Goal: Complete application form: Complete application form

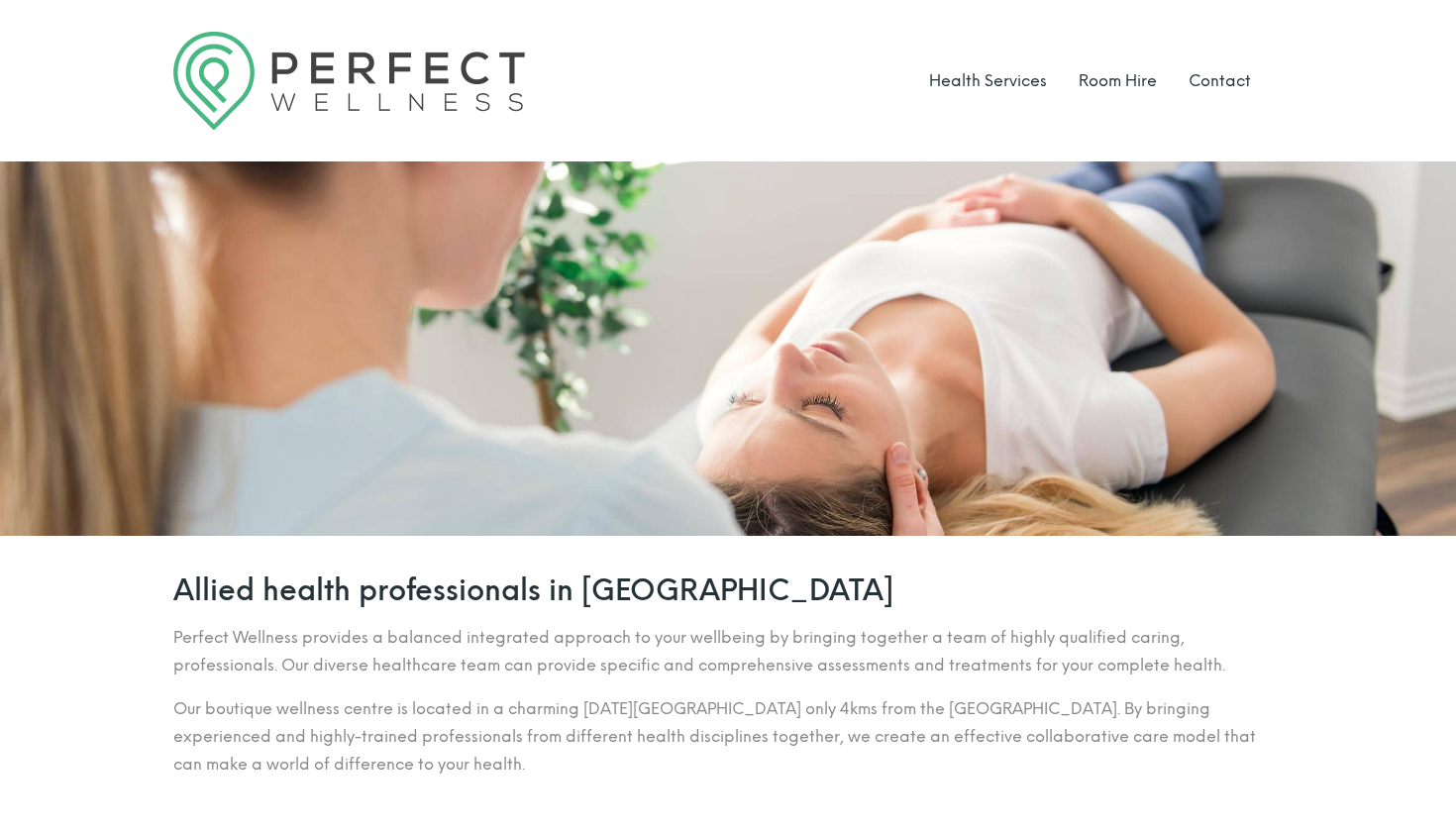
click at [722, 414] on div at bounding box center [728, 349] width 1456 height 375
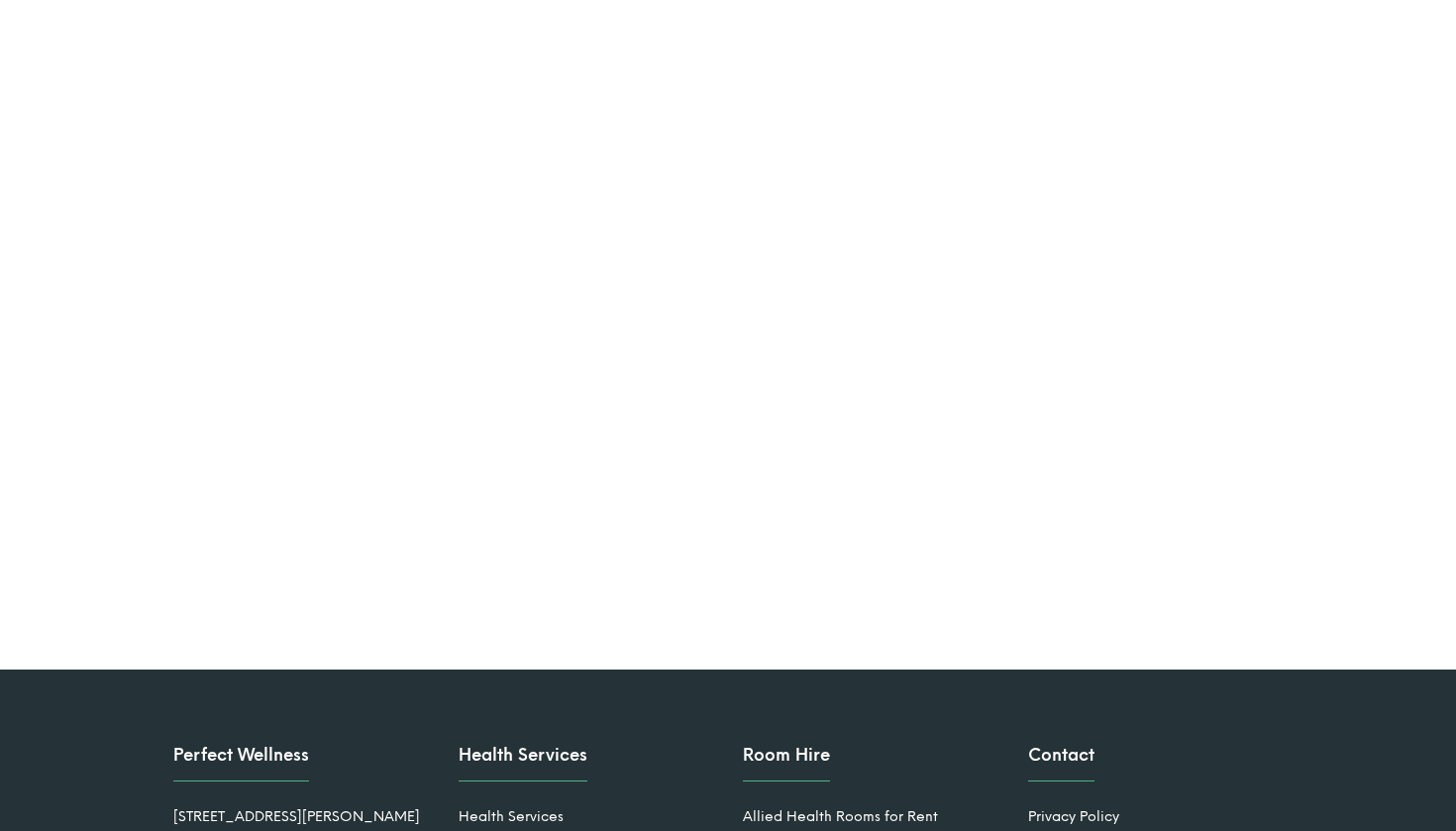
scroll to position [2880, 0]
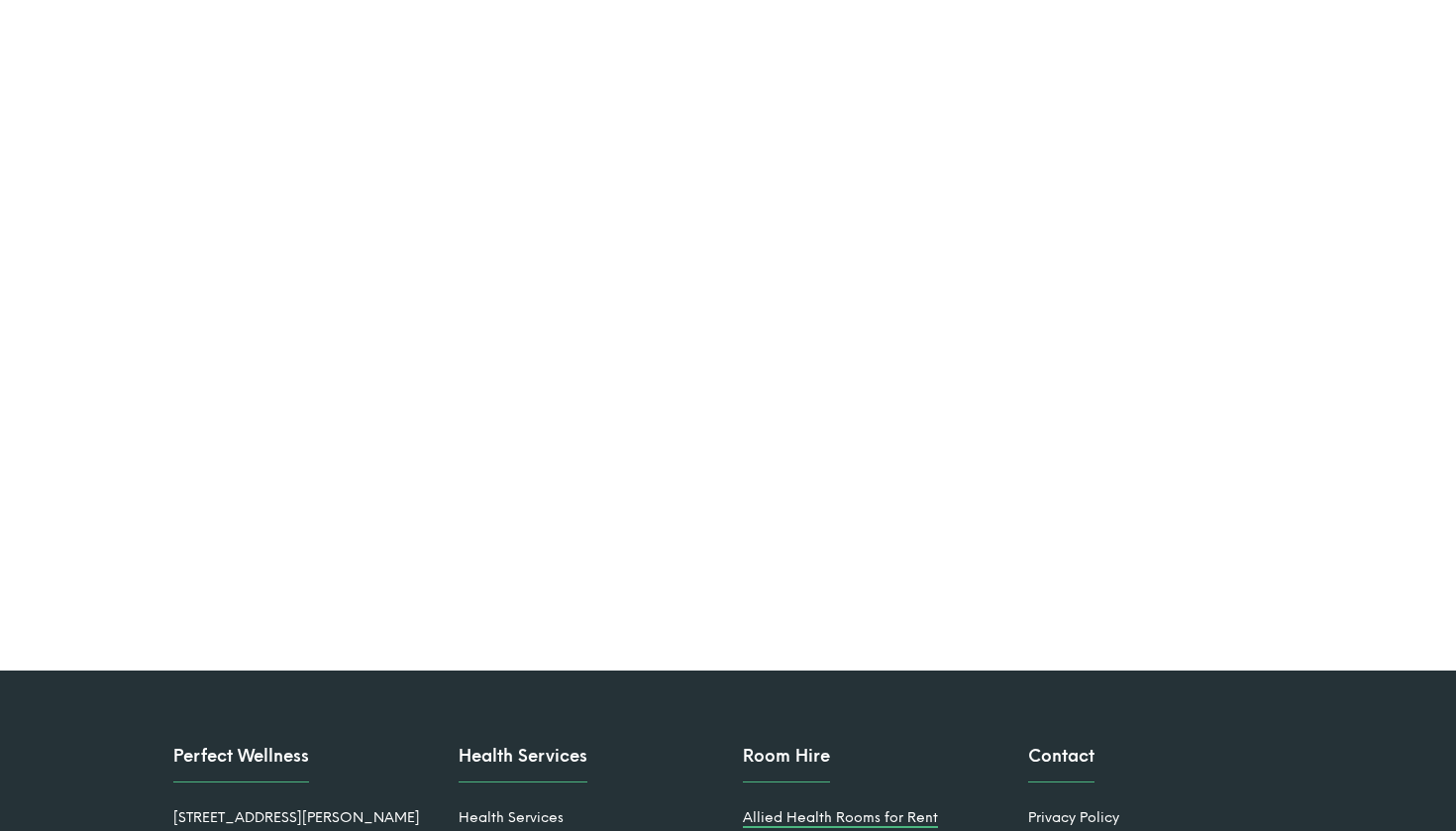
click at [815, 809] on link "Allied Health Rooms for Rent" at bounding box center [840, 817] width 195 height 17
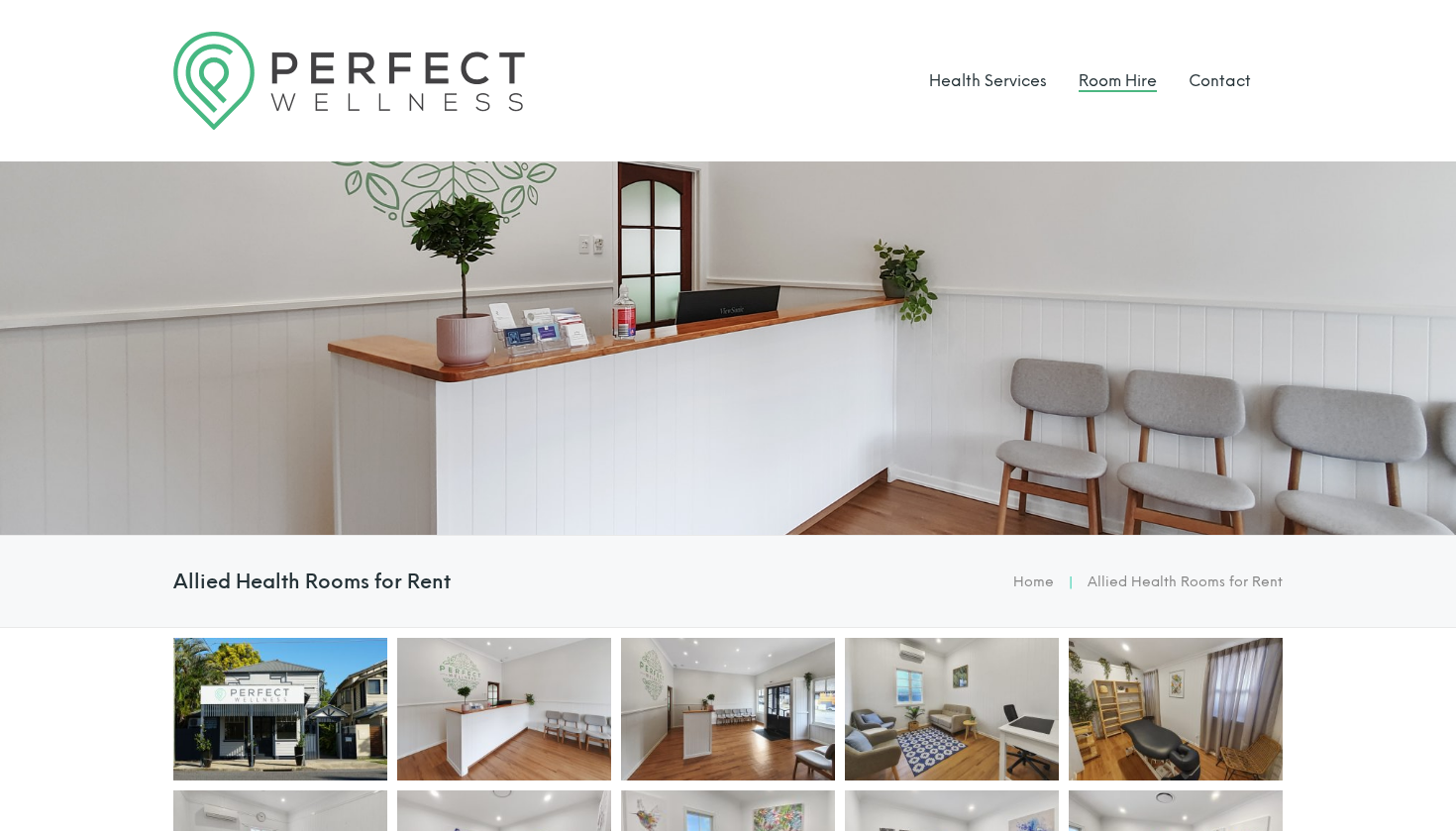
click at [1132, 79] on link "Room Hire" at bounding box center [1117, 80] width 78 height 19
click at [1184, 73] on ul "Health Services Room Hire Contact" at bounding box center [1090, 81] width 322 height 98
click at [1204, 78] on link "Contact" at bounding box center [1219, 80] width 62 height 19
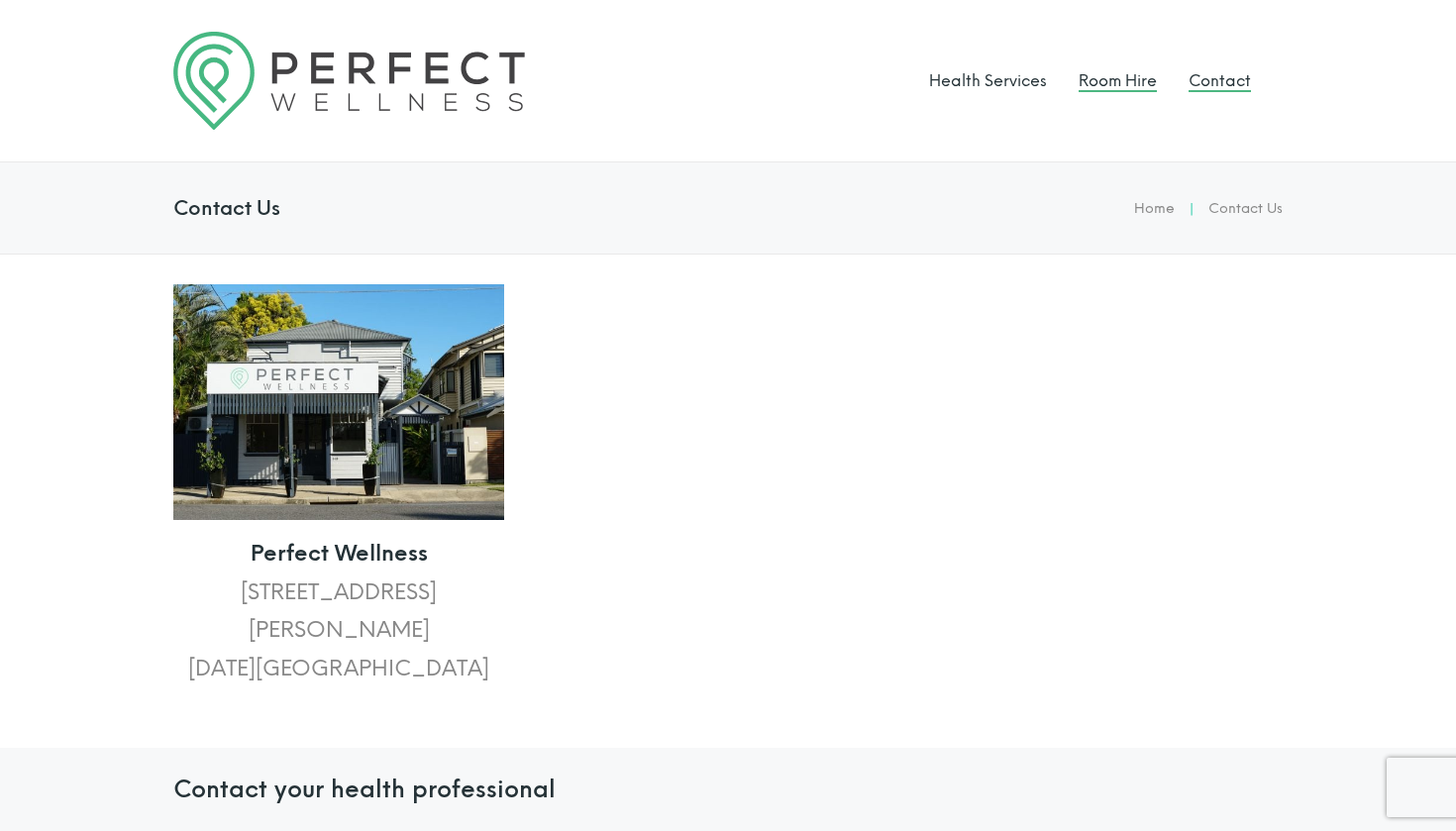
click at [1123, 83] on link "Room Hire" at bounding box center [1117, 80] width 78 height 19
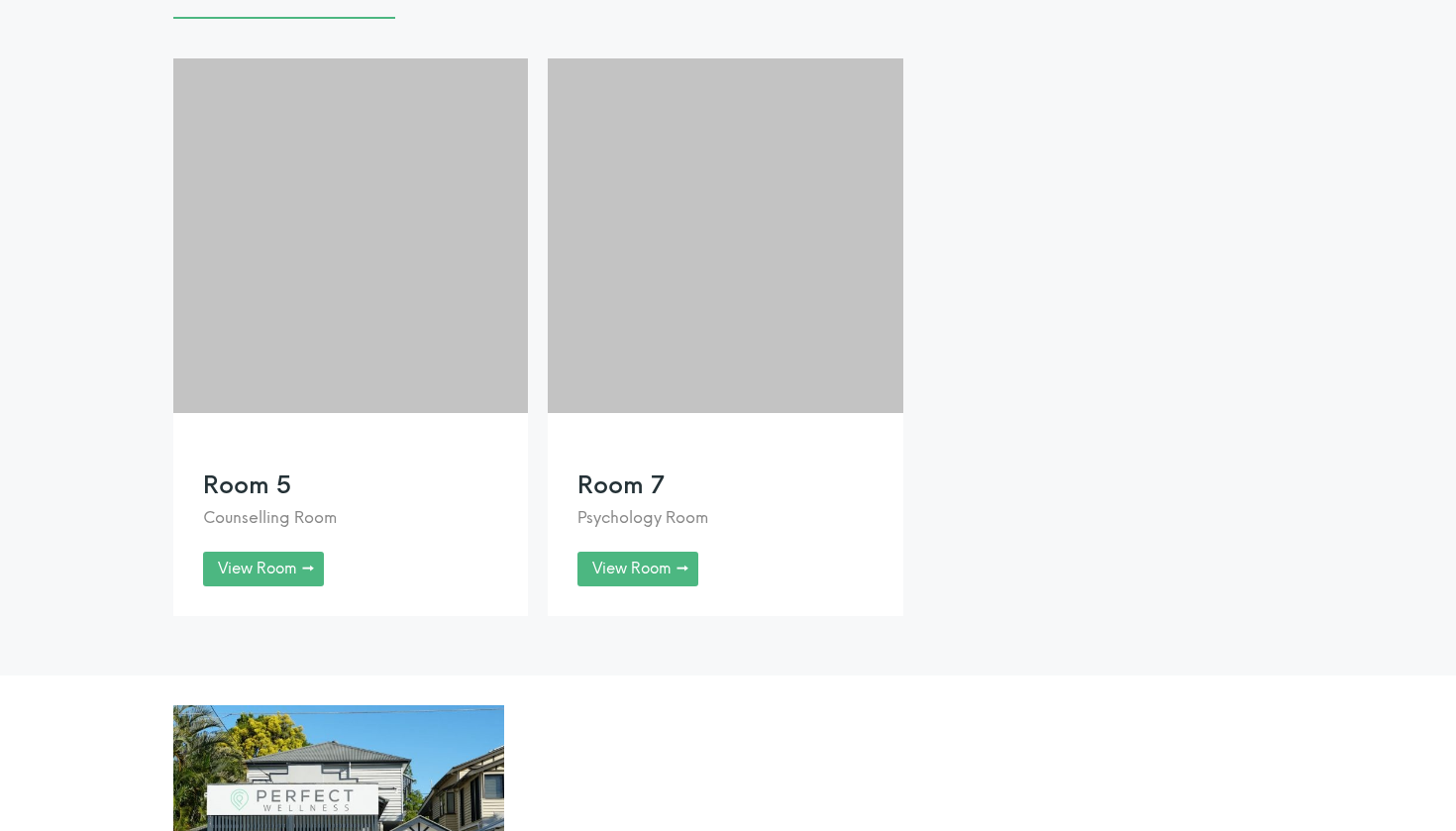
scroll to position [1648, 0]
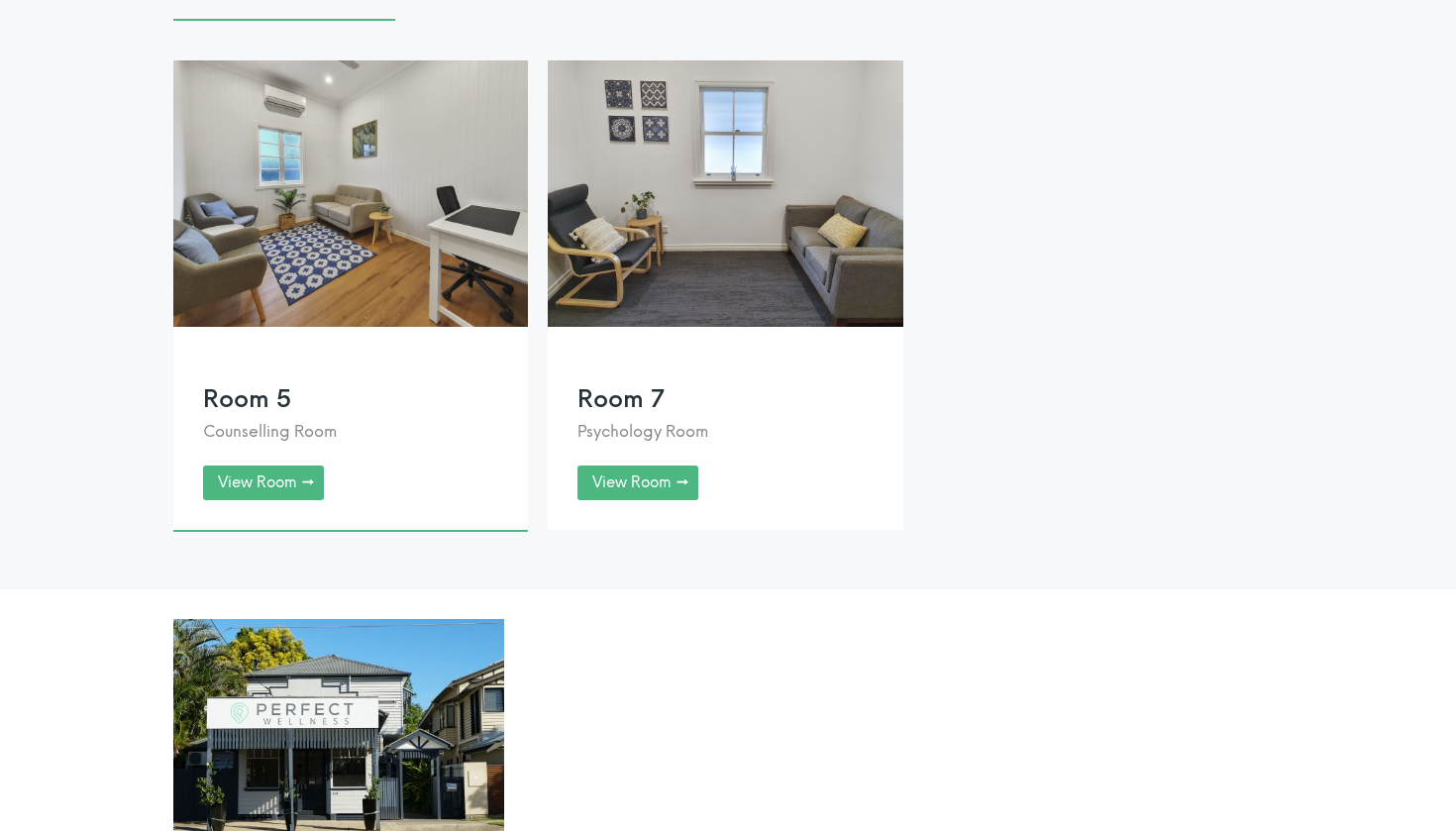
click at [279, 496] on link at bounding box center [351, 296] width 355 height 469
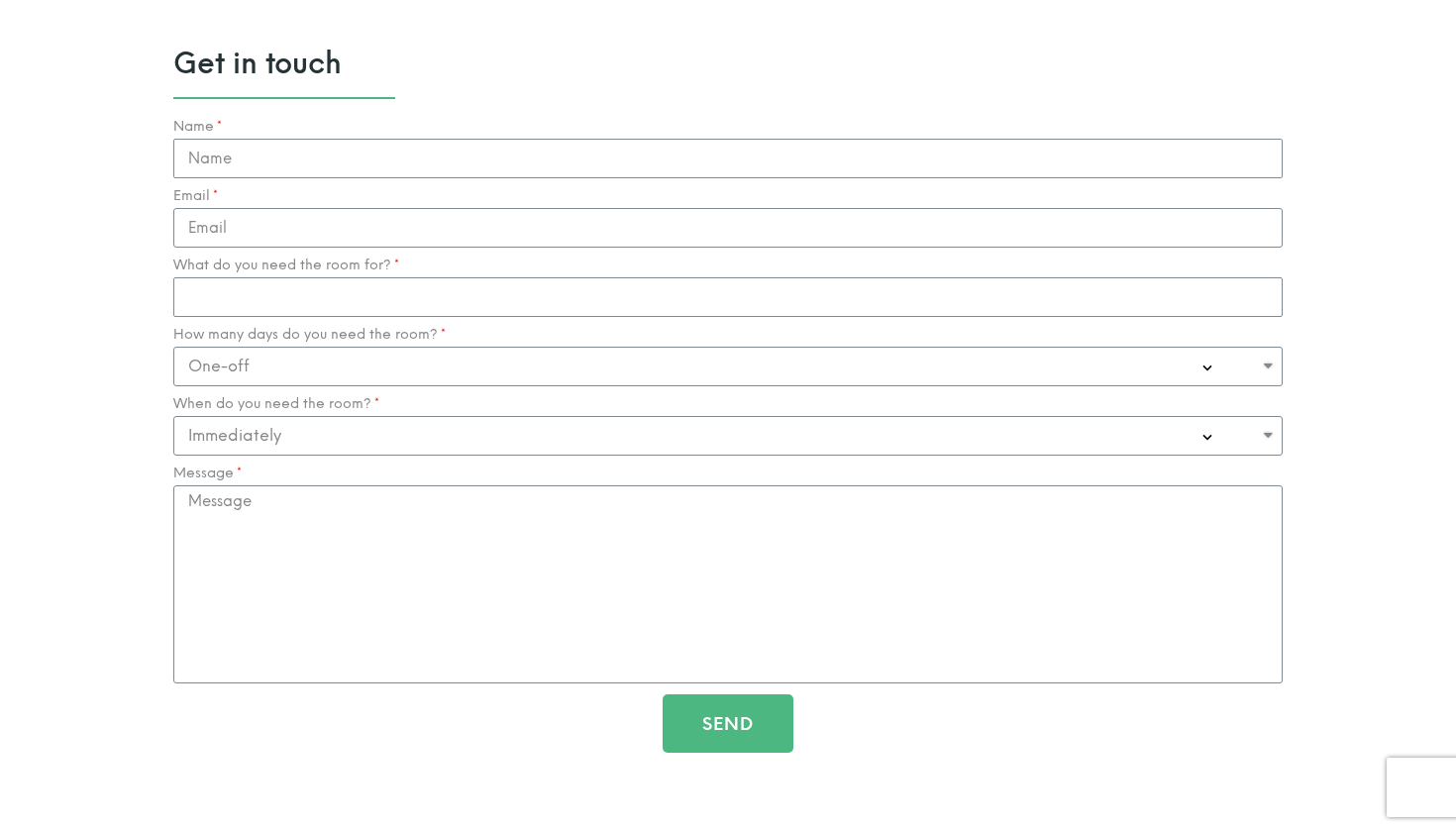
scroll to position [2078, 0]
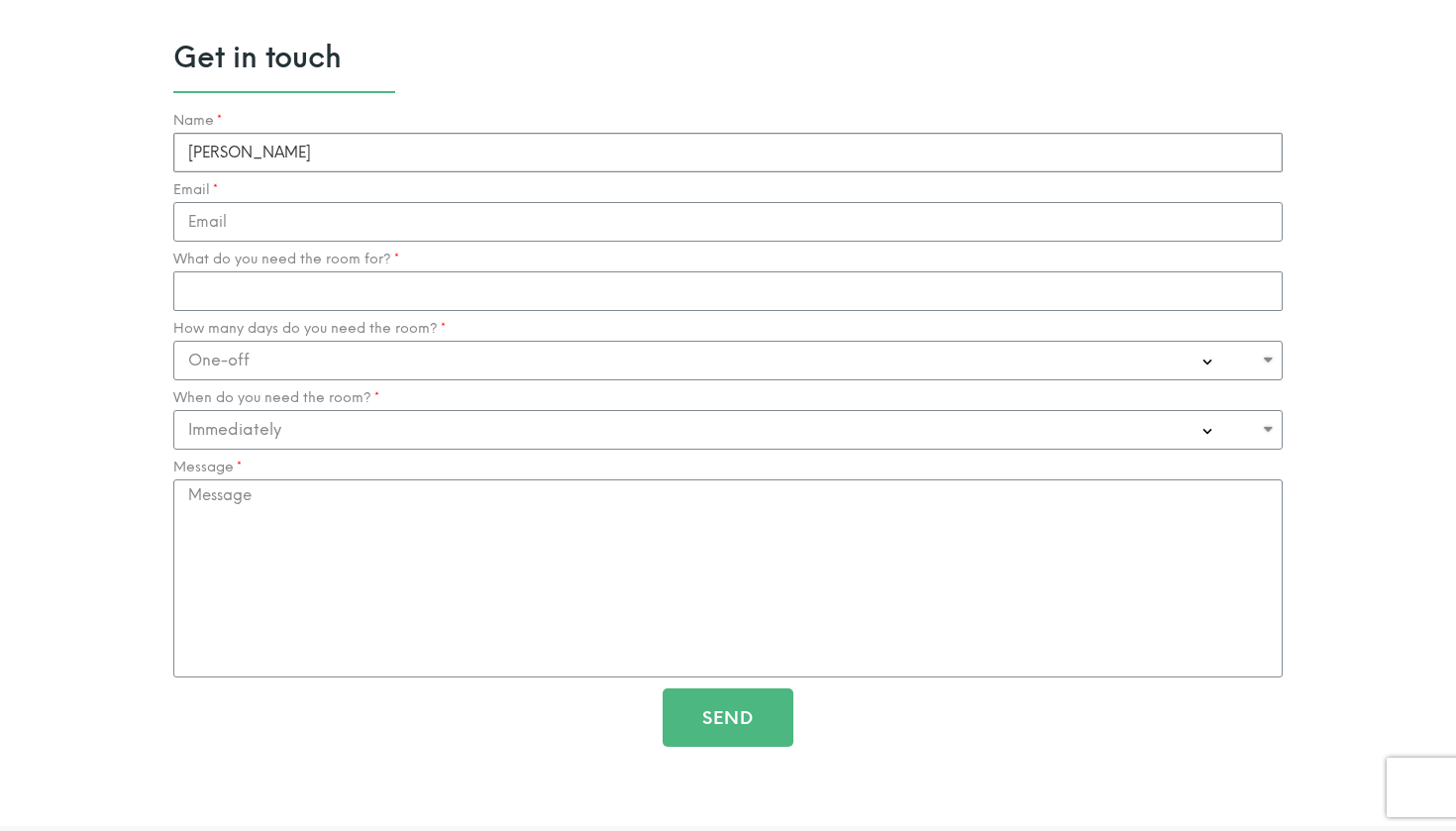
type input "Juanita Barrett"
type input "Juanita.barrett@ninjaalliedhealth.com"
click at [209, 306] on div "Name Juanita Barrett Email Juanita.barrett@ninjaalliedhealth.com What do you ne…" at bounding box center [728, 434] width 1119 height 644
click at [254, 286] on input "What do you need the room for?" at bounding box center [728, 292] width 1109 height 40
type input "Allied health/ OT sessions"
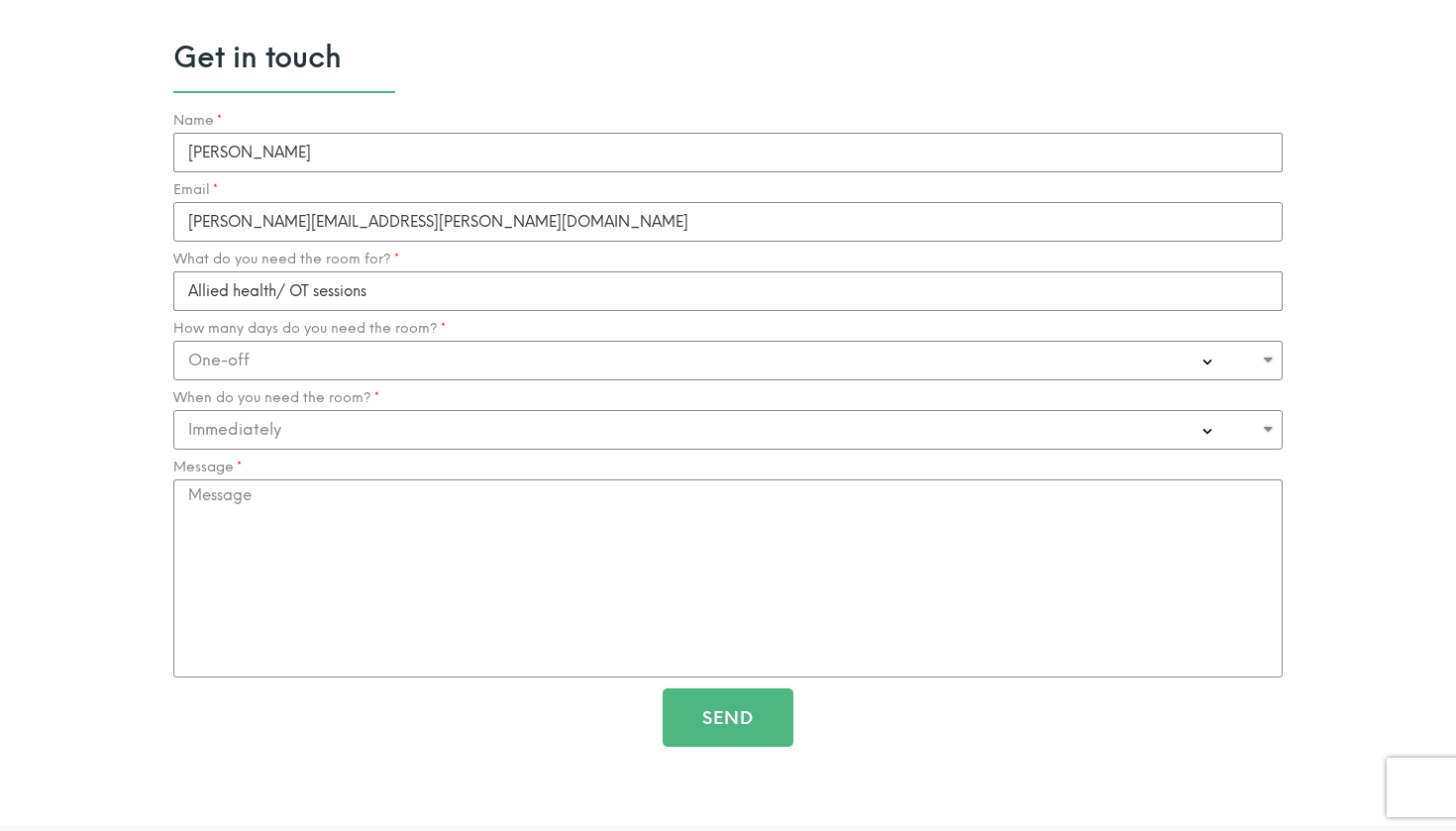
click at [289, 394] on label "When do you need the room?" at bounding box center [277, 399] width 206 height 16
click at [289, 411] on select "Immediately 0-1 Month 1-3 Months" at bounding box center [728, 430] width 1109 height 40
click at [296, 379] on div "Name Juanita Barrett Email Juanita.barrett@ninjaalliedhealth.com What do you ne…" at bounding box center [728, 434] width 1119 height 644
select select "1-2 Days a week"
click at [339, 481] on textarea "Message" at bounding box center [728, 578] width 1109 height 198
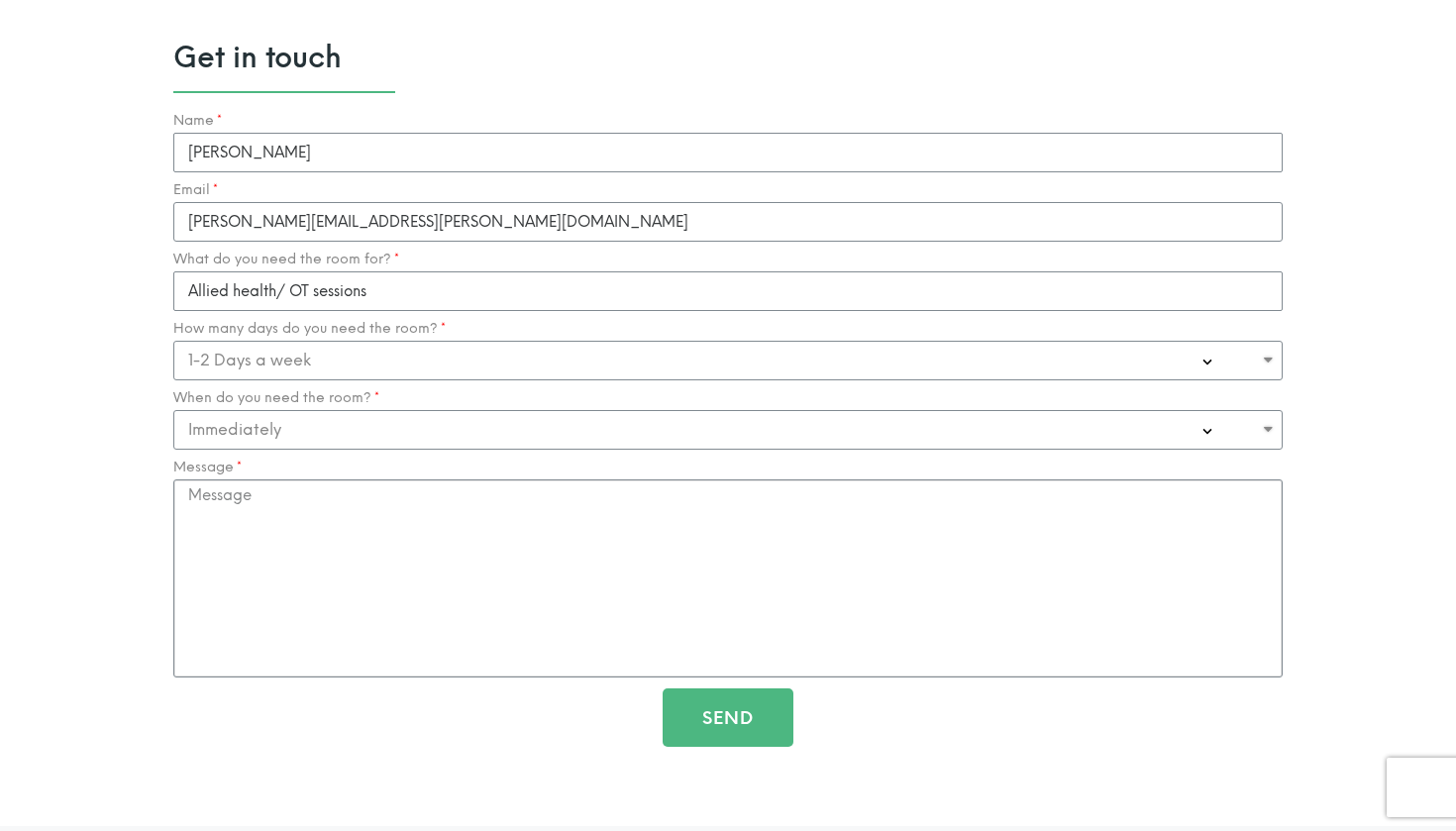
paste textarea "Clinic Room Rental Enquiry Hi [Recipient's Name], My name is Juanita from Ninja…"
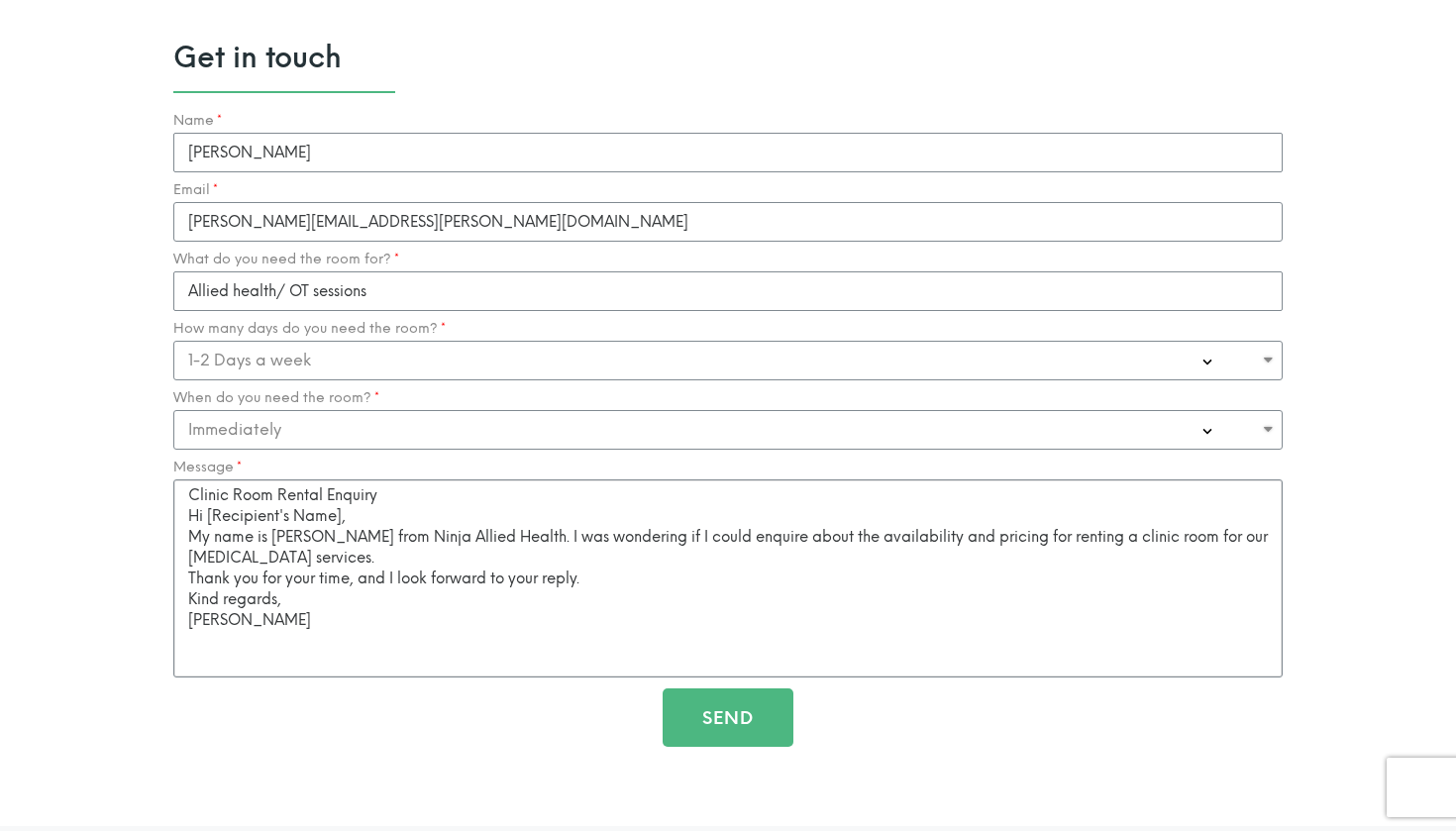
click at [343, 501] on textarea "Clinic Room Rental Enquiry Hi [Recipient's Name], My name is Juanita from Ninja…" at bounding box center [728, 578] width 1109 height 198
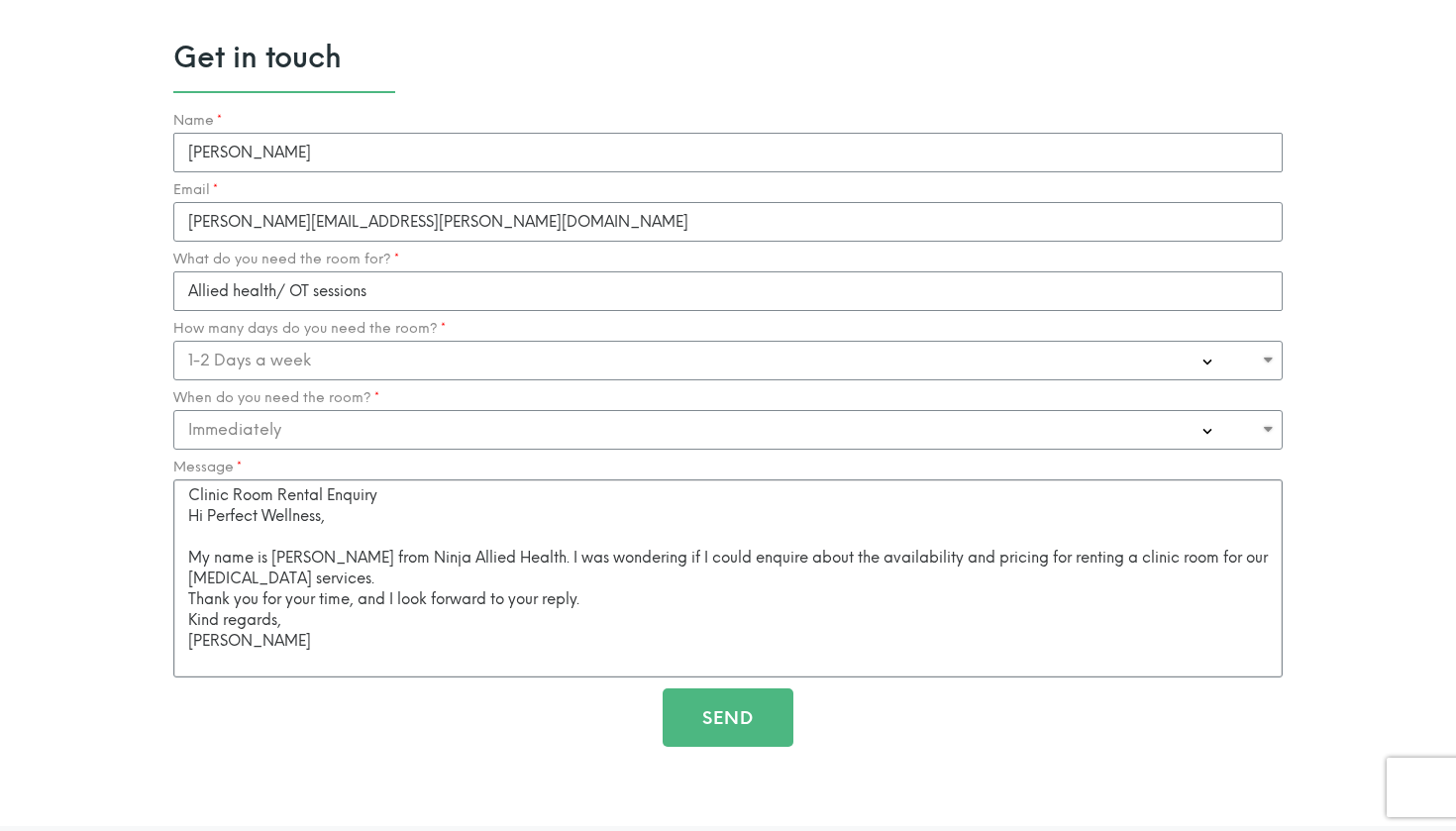
click at [481, 491] on textarea "Clinic Room Rental Enquiry Hi Perfect Wellness, My name is Juanita from Ninja A…" at bounding box center [728, 578] width 1109 height 198
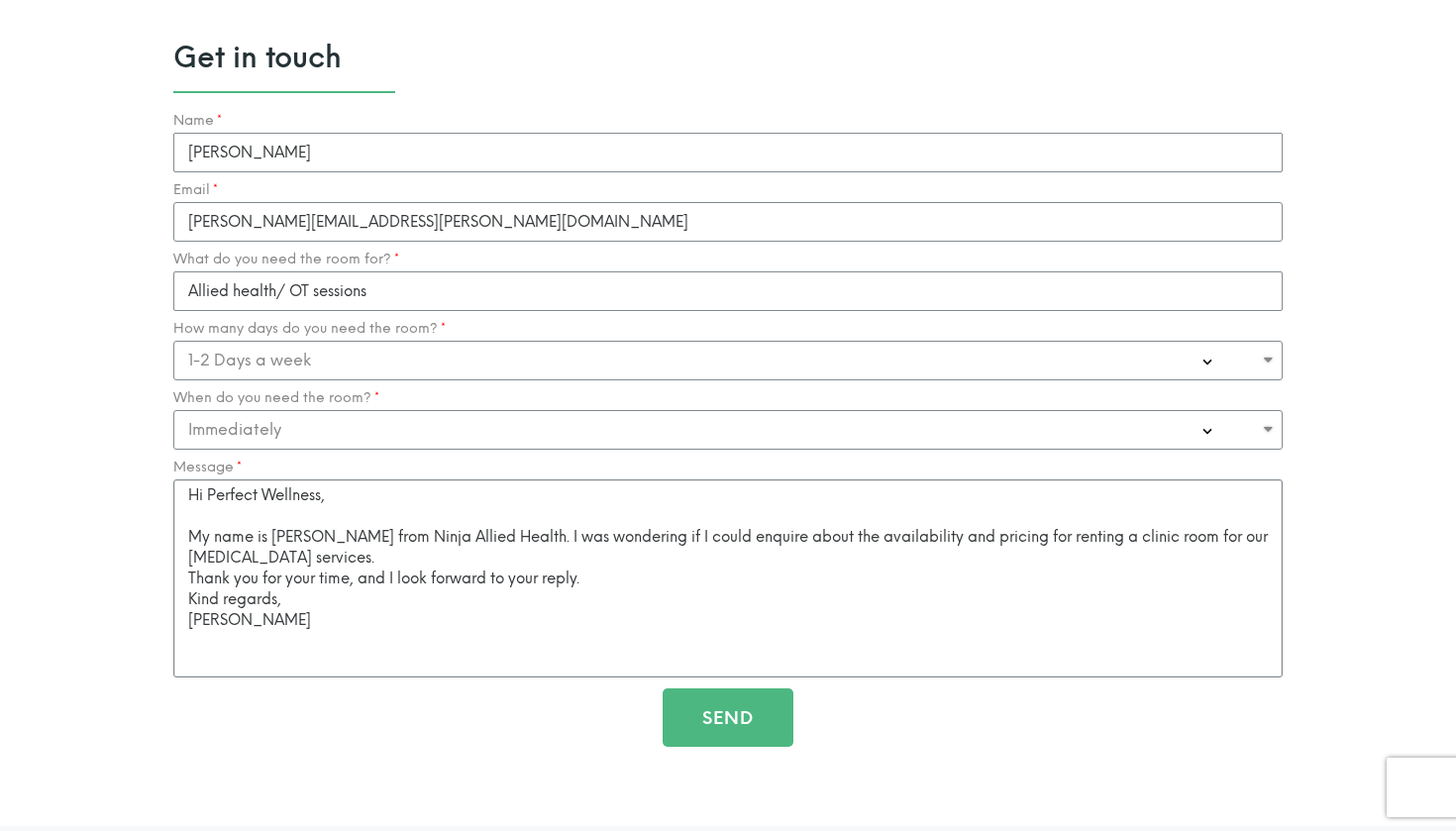
click at [186, 499] on textarea "Hi Perfect Wellness, My name is Juanita from Ninja Allied Health. I was wonderi…" at bounding box center [728, 578] width 1109 height 198
click at [415, 545] on textarea "Hi Perfect Wellness, My name is Juanita from Ninja Allied Health. I was wonderi…" at bounding box center [728, 578] width 1109 height 198
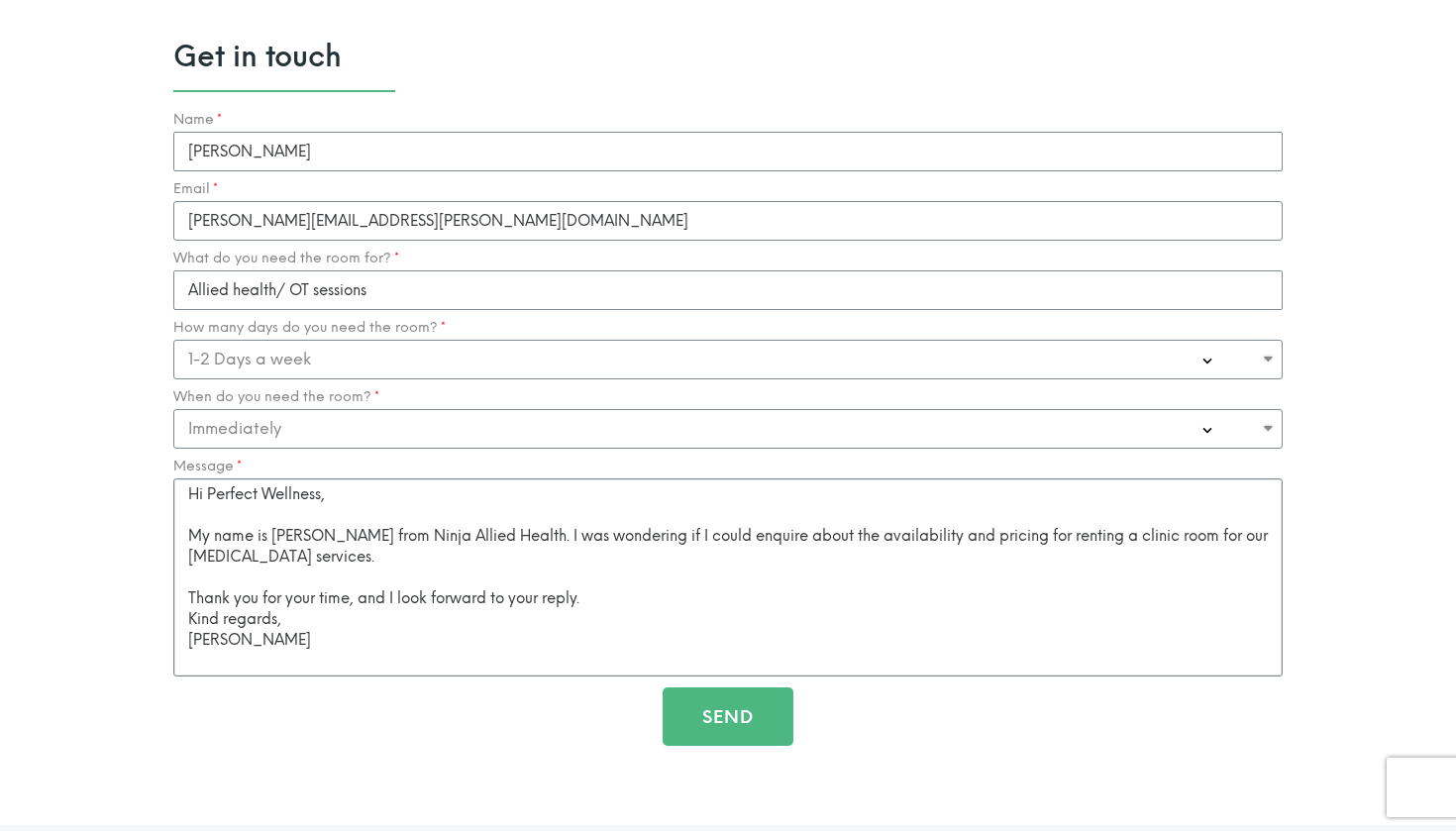
scroll to position [2082, 0]
click at [559, 550] on textarea "Hi Perfect Wellness, My name is Juanita from Ninja Allied Health. I was wonderi…" at bounding box center [728, 574] width 1109 height 198
click at [561, 546] on textarea "Hi Perfect Wellness, My name is Juanita from Ninja Allied Health. I was wonderi…" at bounding box center [728, 574] width 1109 height 198
click at [656, 602] on textarea "Hi Perfect Wellness, My name is Juanita from Ninja Allied Health. I was wonderi…" at bounding box center [728, 574] width 1109 height 198
click at [664, 594] on textarea "Hi Perfect Wellness, My name is Juanita from Ninja Allied Health. I was wonderi…" at bounding box center [728, 574] width 1109 height 198
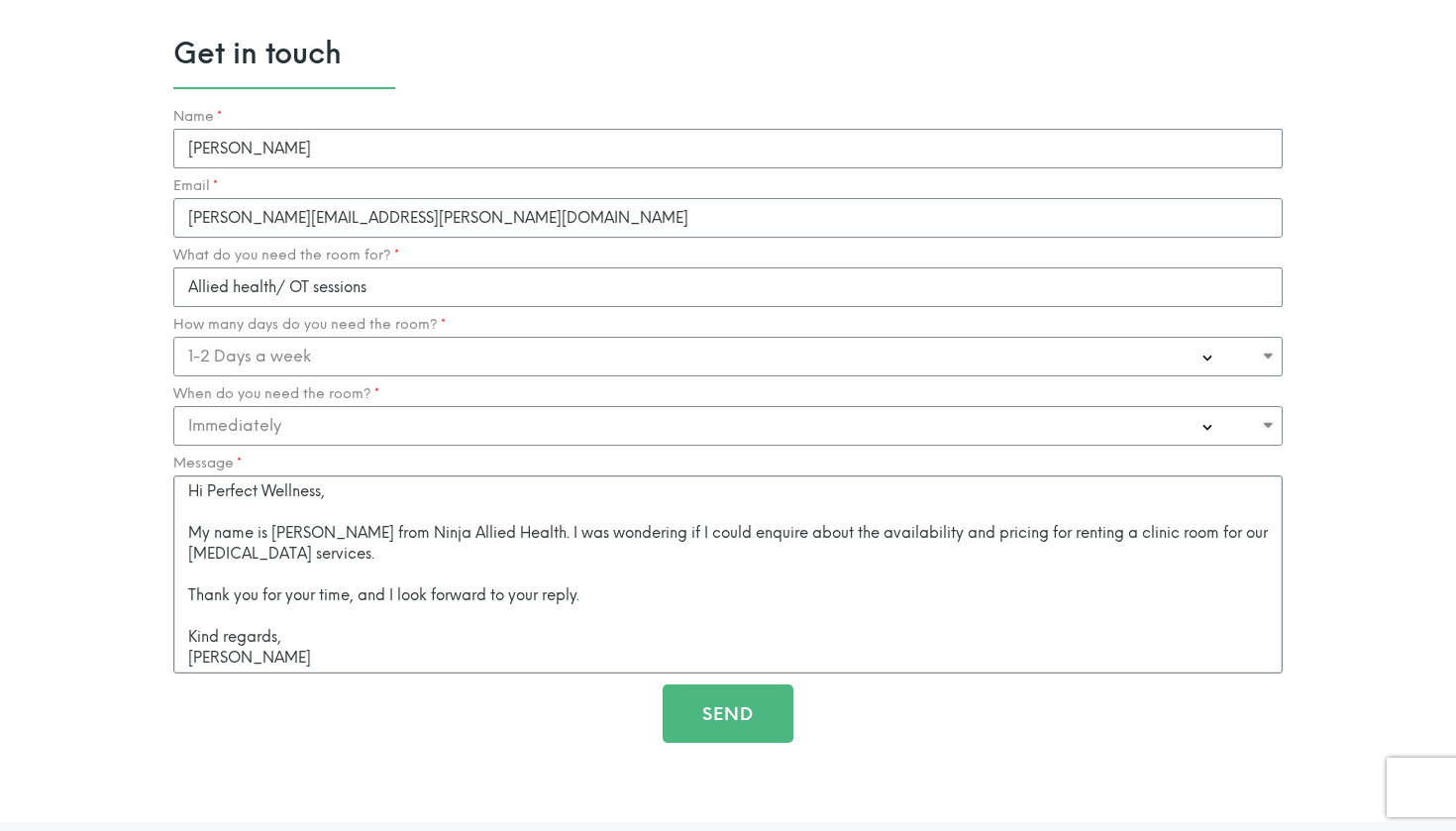
drag, startPoint x: 402, startPoint y: 642, endPoint x: 181, endPoint y: 469, distance: 280.7
click at [181, 475] on textarea "Hi Perfect Wellness, My name is Juanita from Ninja Allied Health. I was wonderi…" at bounding box center [728, 574] width 1109 height 198
click at [229, 502] on textarea "Hi Perfect Wellness, My name is Juanita from Ninja Allied Health. I was wonderi…" at bounding box center [728, 574] width 1109 height 198
type textarea "Hi Perfect Wellness, My name is Juanita from Ninja Allied Health. I was wonderi…"
click at [726, 725] on button "Send" at bounding box center [728, 713] width 131 height 59
